Goal: Find specific page/section: Find specific page/section

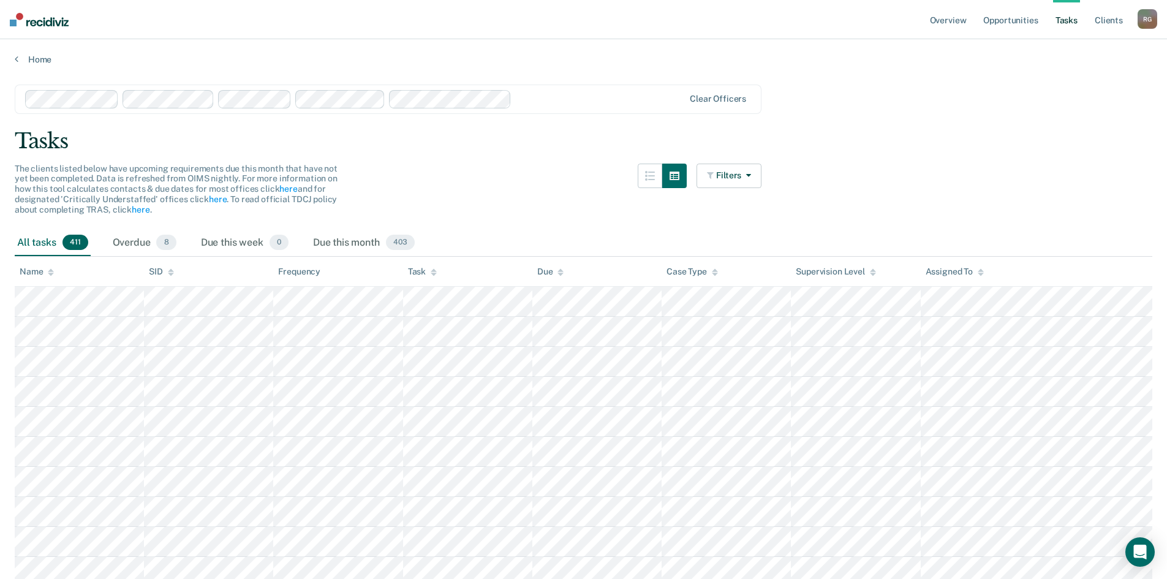
click at [429, 273] on div "Task" at bounding box center [422, 271] width 29 height 10
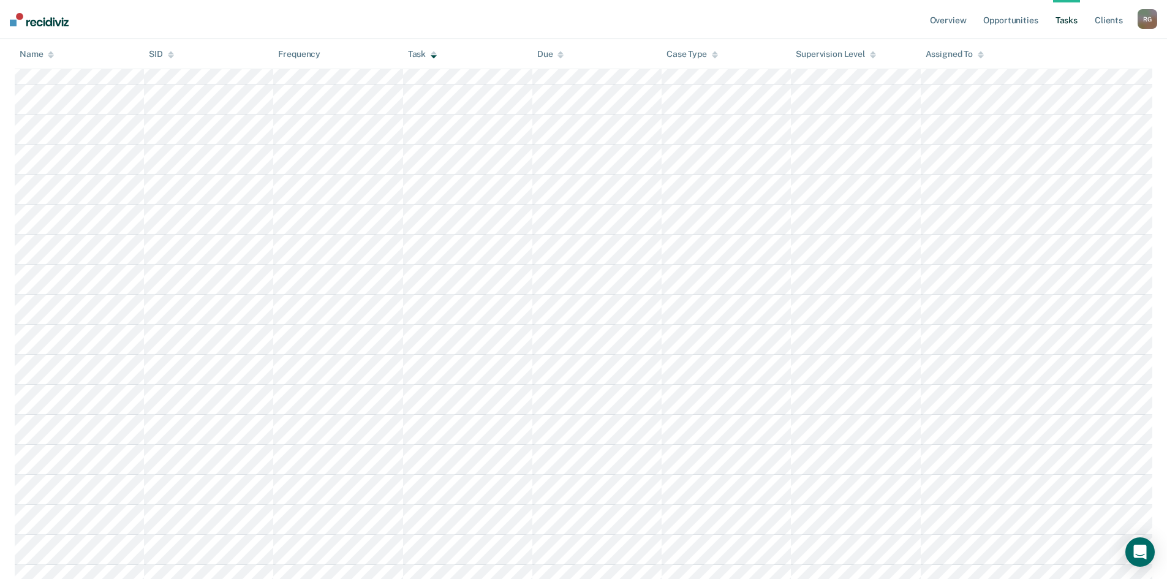
scroll to position [3858, 0]
click at [981, 55] on icon at bounding box center [980, 54] width 6 height 8
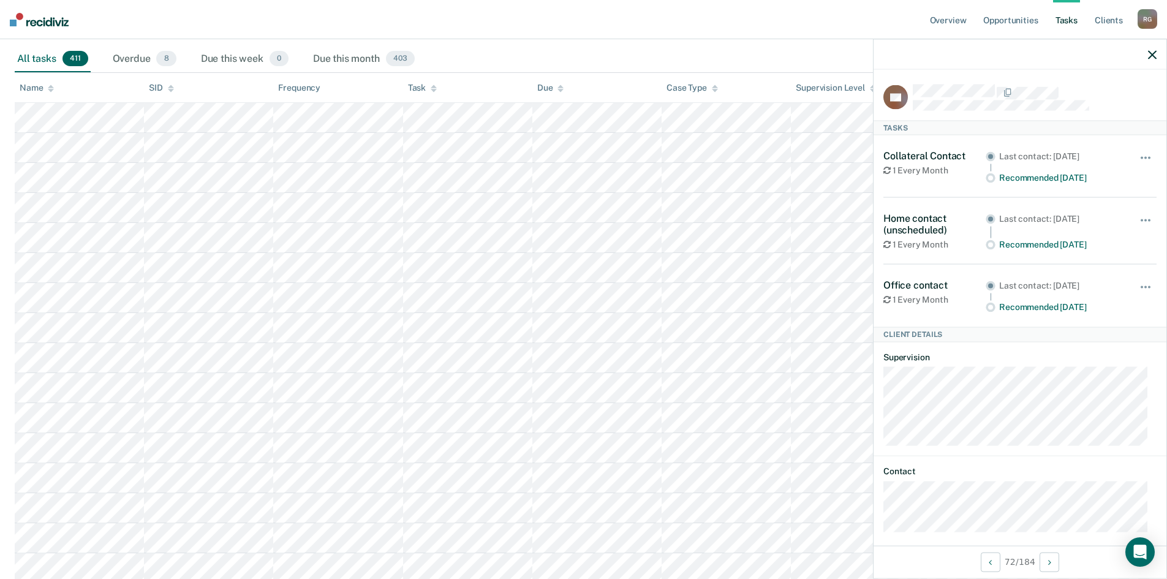
scroll to position [0, 0]
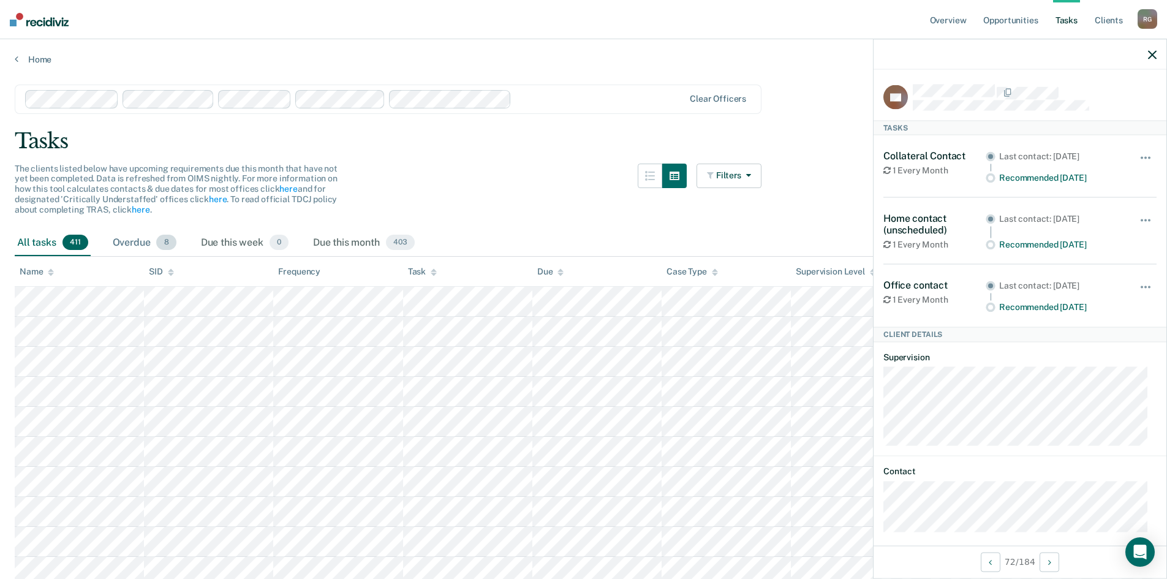
click at [143, 243] on div "Overdue 8" at bounding box center [144, 243] width 69 height 27
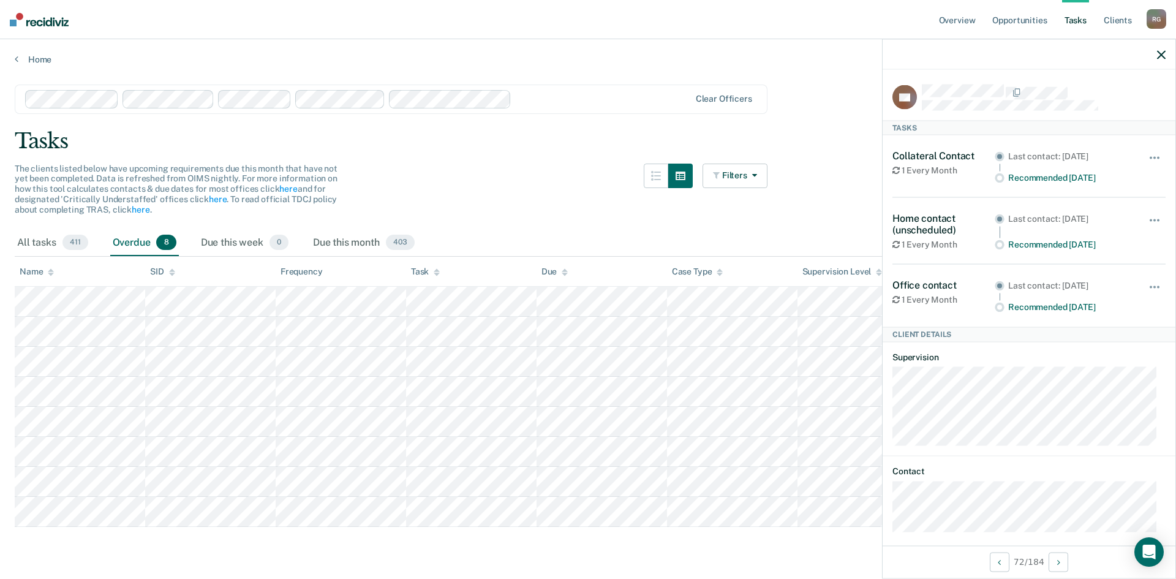
drag, startPoint x: 503, startPoint y: 165, endPoint x: 485, endPoint y: 176, distance: 20.6
click at [485, 176] on div "The clients listed below have upcoming requirements due this month that have no…" at bounding box center [391, 197] width 753 height 66
click at [36, 54] on link "Home" at bounding box center [588, 59] width 1147 height 11
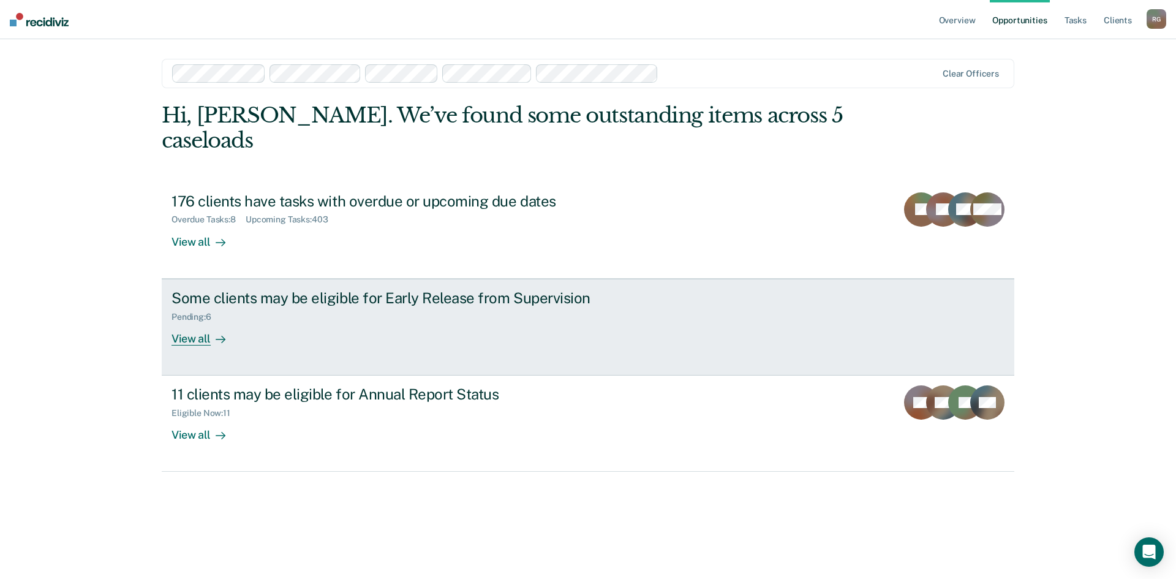
click at [186, 322] on div "View all" at bounding box center [205, 334] width 69 height 24
